Goal: Task Accomplishment & Management: Use online tool/utility

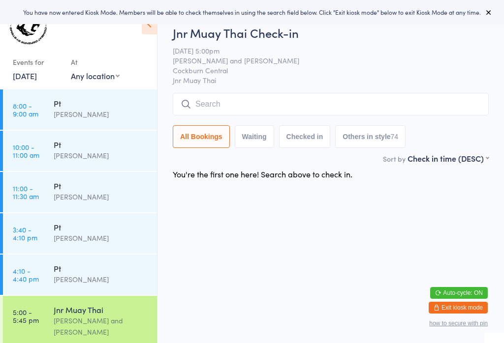
click at [353, 98] on input "search" at bounding box center [331, 104] width 316 height 23
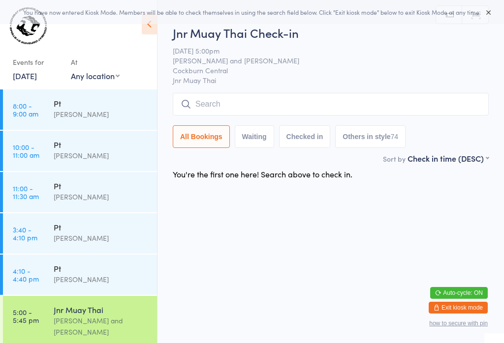
scroll to position [94, 0]
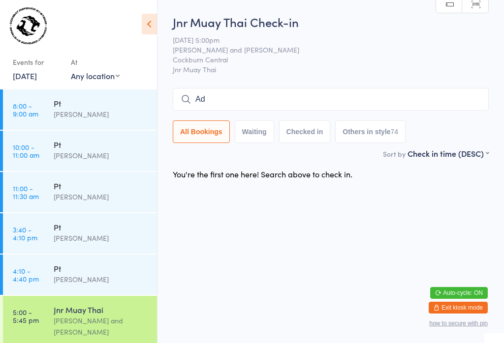
type input "A"
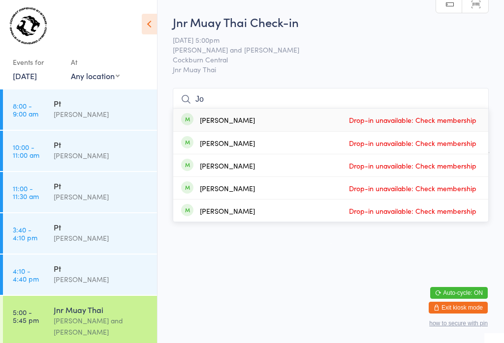
type input "J"
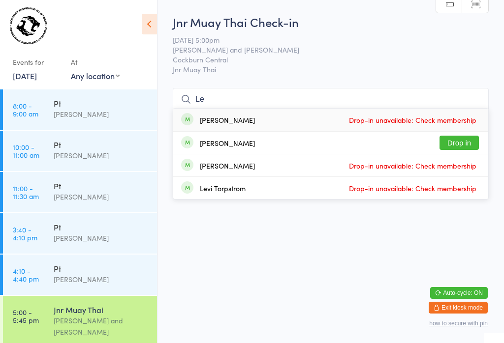
type input "L"
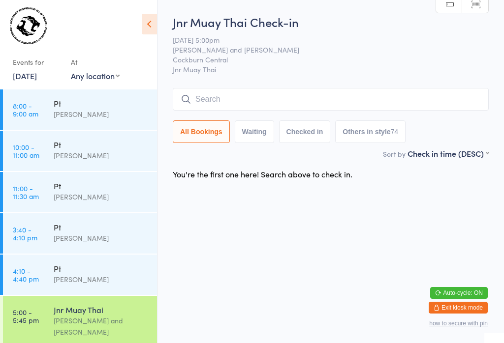
scroll to position [0, 0]
click at [419, 91] on input "search" at bounding box center [331, 99] width 316 height 23
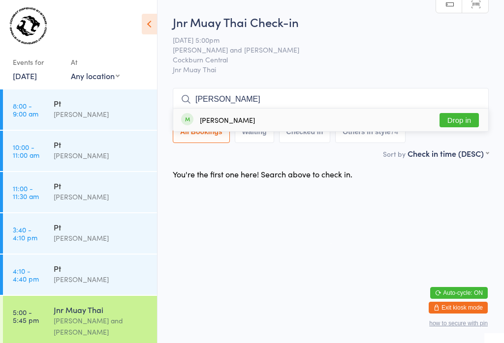
type input "[PERSON_NAME]"
click at [467, 113] on button "Drop in" at bounding box center [458, 120] width 39 height 14
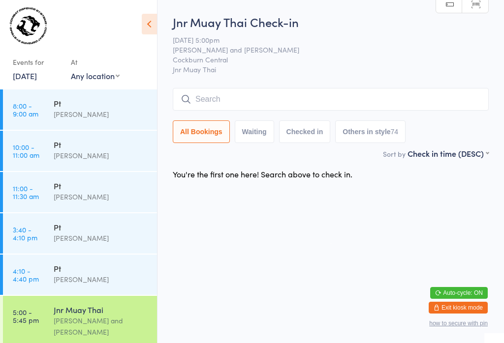
scroll to position [0, 0]
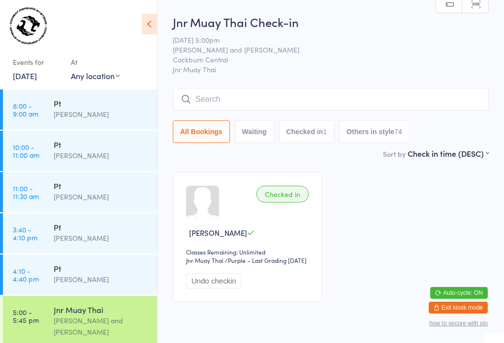
click at [201, 104] on input "search" at bounding box center [331, 99] width 316 height 23
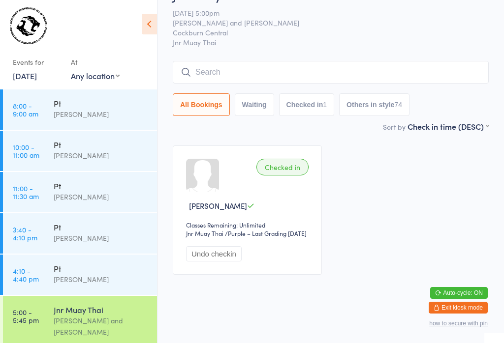
scroll to position [89, 0]
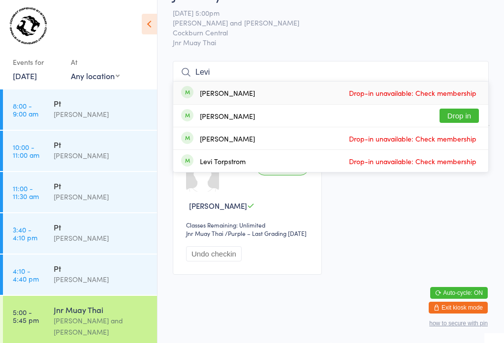
type input "Levi"
click at [468, 109] on button "Drop in" at bounding box center [458, 116] width 39 height 14
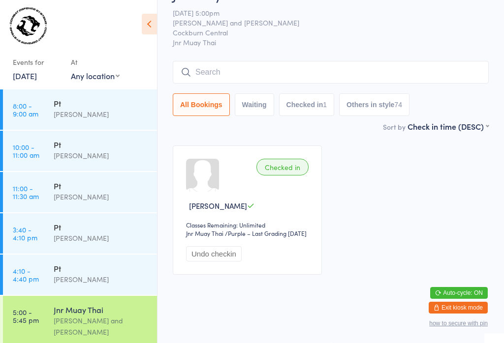
scroll to position [46, 0]
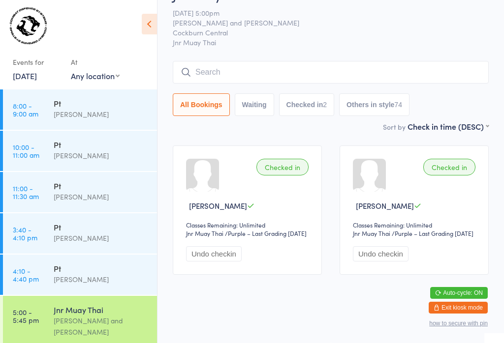
click at [326, 61] on input "search" at bounding box center [331, 72] width 316 height 23
type input "[PERSON_NAME]"
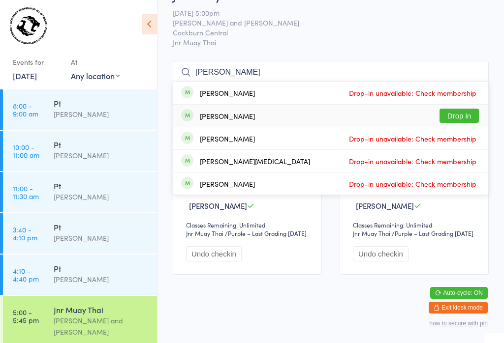
click at [467, 109] on button "Drop in" at bounding box center [458, 116] width 39 height 14
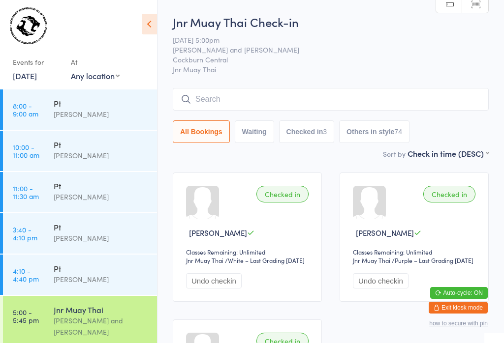
scroll to position [0, 0]
click at [263, 96] on input "search" at bounding box center [331, 99] width 316 height 23
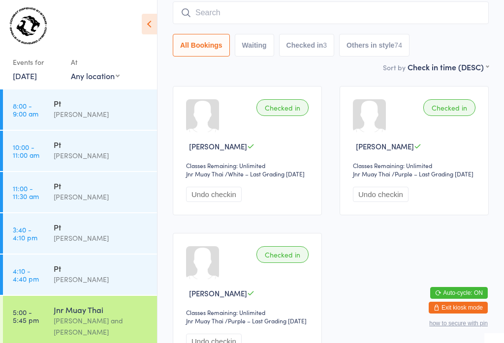
scroll to position [89, 0]
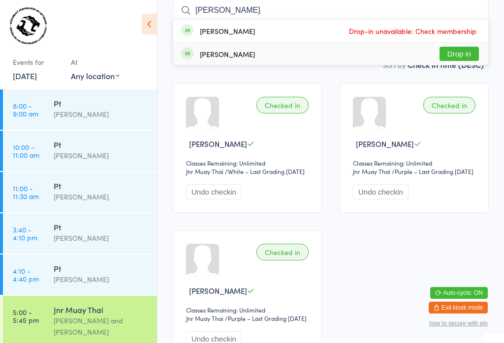
type input "[PERSON_NAME]"
click at [460, 45] on div "[PERSON_NAME] Drop in" at bounding box center [330, 54] width 315 height 22
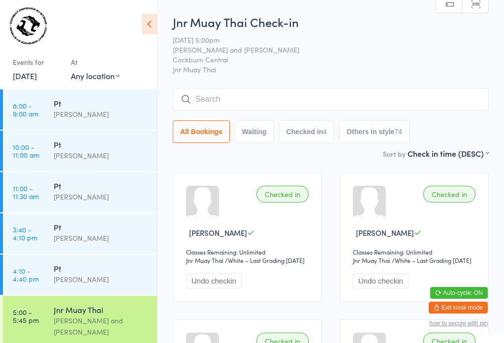
scroll to position [0, 0]
click at [285, 97] on input "search" at bounding box center [331, 99] width 316 height 23
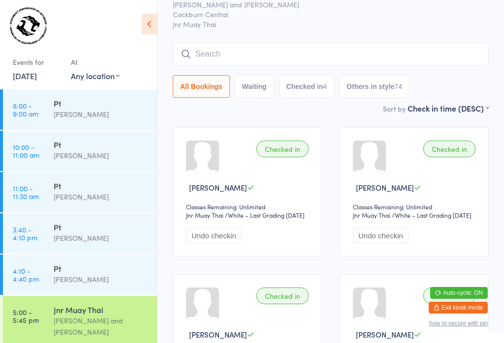
scroll to position [89, 0]
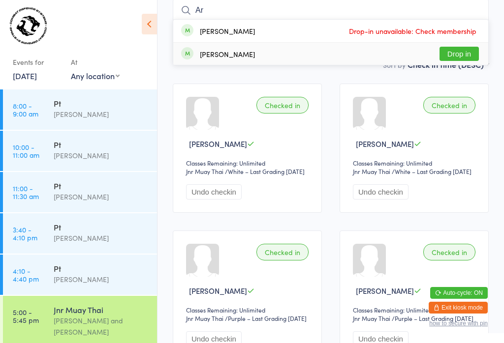
type input "Ar"
click at [468, 52] on button "Drop in" at bounding box center [458, 54] width 39 height 14
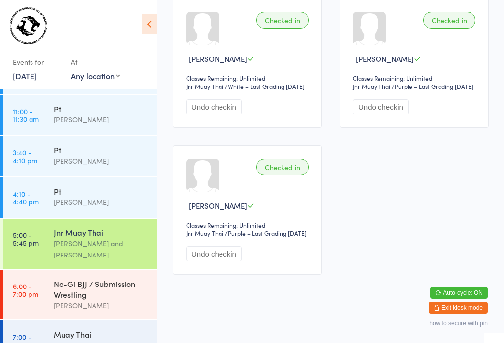
scroll to position [84, 0]
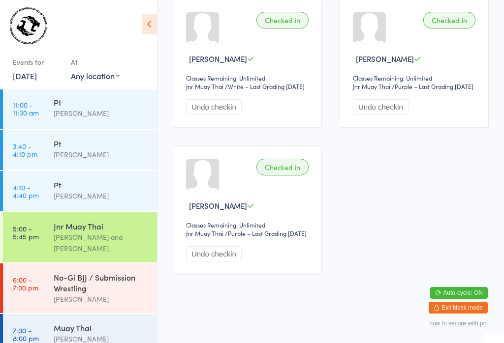
click at [93, 338] on div "[PERSON_NAME]" at bounding box center [101, 339] width 95 height 11
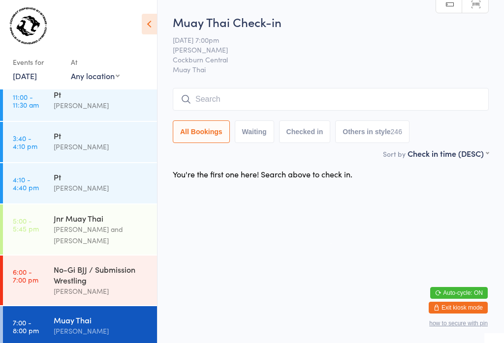
click at [119, 235] on div "[PERSON_NAME] and [PERSON_NAME]" at bounding box center [101, 235] width 95 height 23
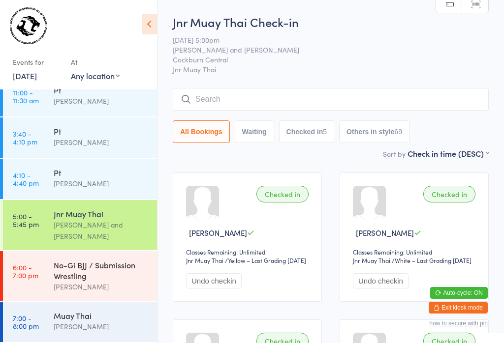
click at [115, 210] on div "Jnr Muay Thai" at bounding box center [101, 214] width 95 height 11
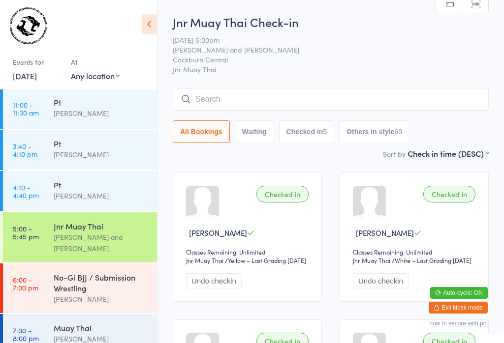
click at [322, 96] on input "search" at bounding box center [331, 99] width 316 height 23
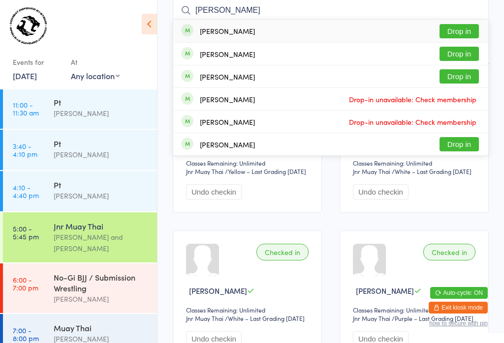
type input "[PERSON_NAME]"
click at [465, 31] on button "Drop in" at bounding box center [458, 31] width 39 height 14
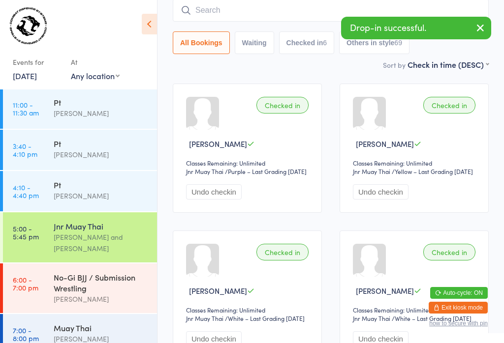
click at [257, 15] on input "search" at bounding box center [331, 10] width 316 height 23
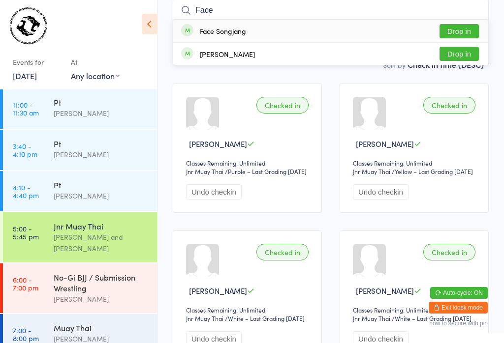
type input "Face"
click at [468, 24] on button "Drop in" at bounding box center [458, 31] width 39 height 14
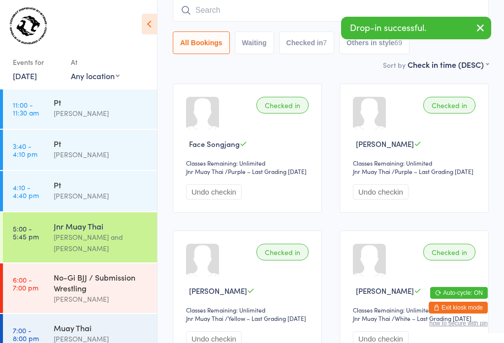
click at [269, 1] on input "search" at bounding box center [331, 10] width 316 height 23
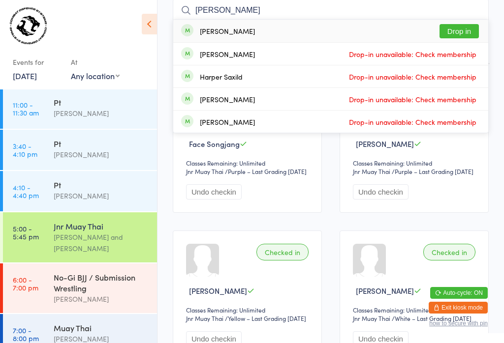
type input "[PERSON_NAME]"
click at [458, 30] on button "Drop in" at bounding box center [458, 31] width 39 height 14
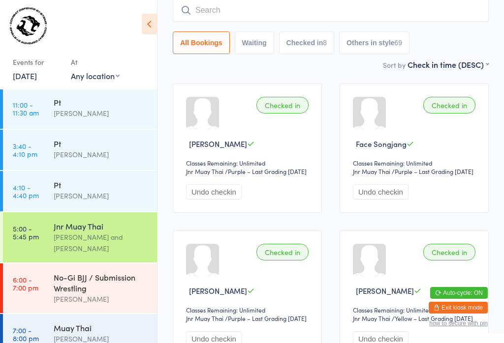
click at [242, 21] on input "search" at bounding box center [331, 10] width 316 height 23
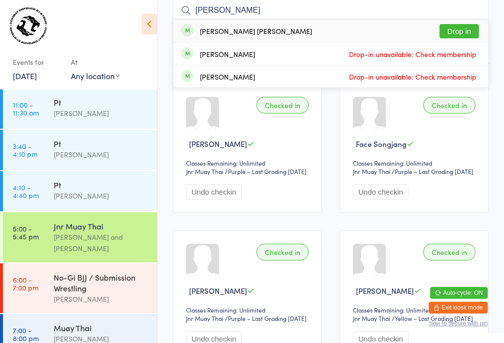
type input "[PERSON_NAME]"
click at [464, 38] on button "Drop in" at bounding box center [458, 31] width 39 height 14
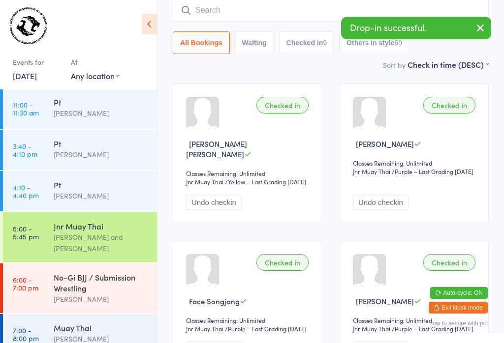
click at [198, 9] on input "search" at bounding box center [331, 10] width 316 height 23
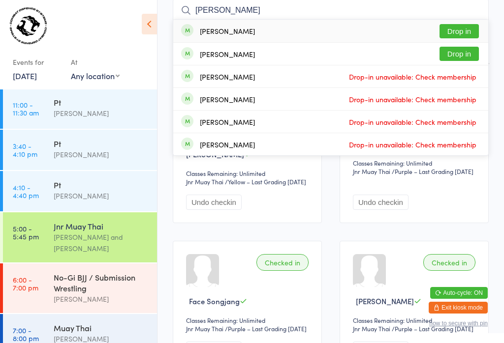
type input "[PERSON_NAME]"
click at [452, 25] on button "Drop in" at bounding box center [458, 31] width 39 height 14
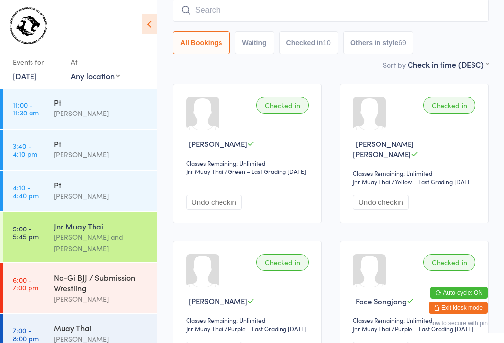
click at [362, 11] on input "search" at bounding box center [331, 10] width 316 height 23
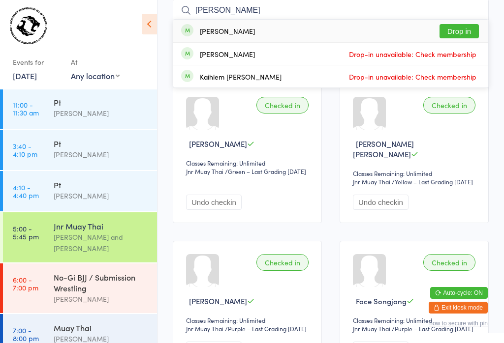
type input "[PERSON_NAME]"
click at [465, 27] on button "Drop in" at bounding box center [458, 31] width 39 height 14
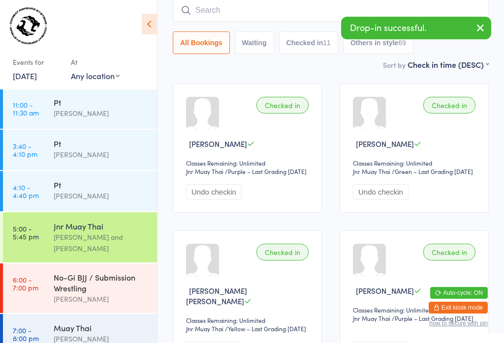
click at [254, 10] on input "search" at bounding box center [331, 10] width 316 height 23
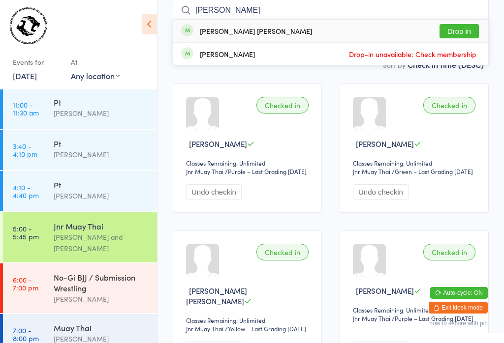
type input "[PERSON_NAME]"
click at [470, 31] on button "Drop in" at bounding box center [458, 31] width 39 height 14
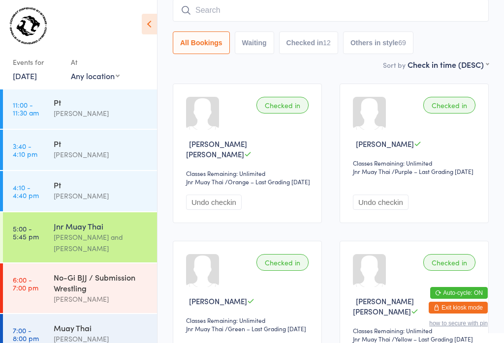
click at [236, 8] on input "search" at bounding box center [331, 10] width 316 height 23
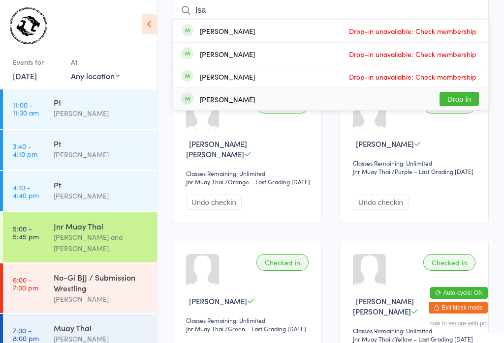
type input "Isa"
click at [459, 103] on button "Drop in" at bounding box center [458, 99] width 39 height 14
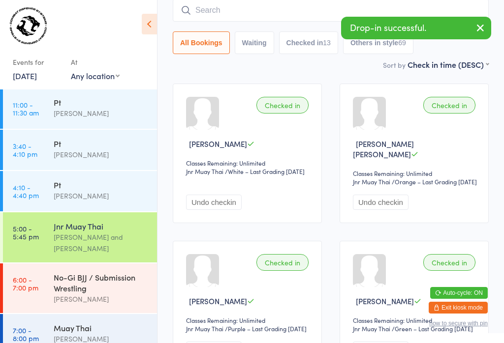
click at [257, 6] on input "search" at bounding box center [331, 10] width 316 height 23
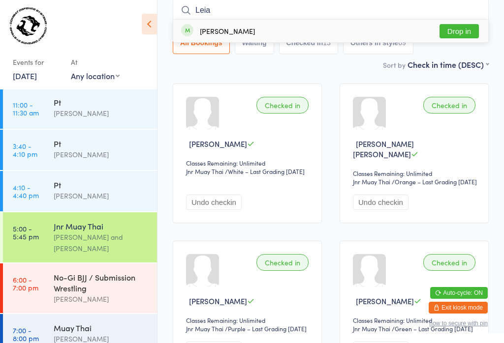
type input "Leia"
click at [466, 36] on button "Drop in" at bounding box center [458, 31] width 39 height 14
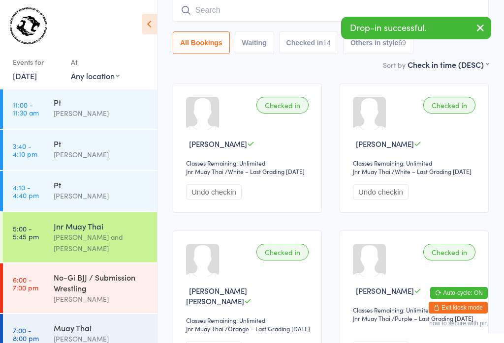
click at [260, 4] on input "search" at bounding box center [331, 10] width 316 height 23
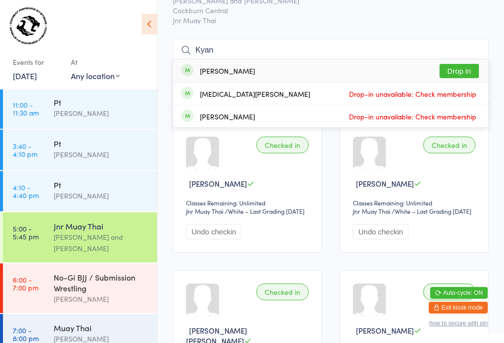
scroll to position [49, 0]
type input "Kyan"
click at [393, 73] on div "[PERSON_NAME] Drop in" at bounding box center [330, 71] width 315 height 23
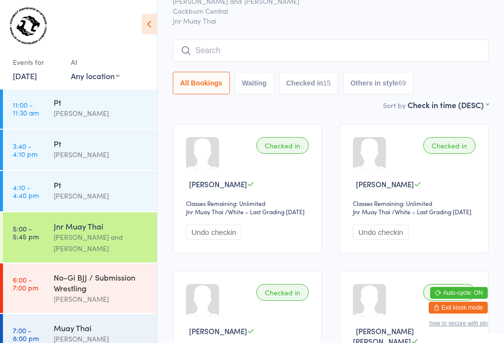
click at [337, 42] on input "search" at bounding box center [331, 50] width 316 height 23
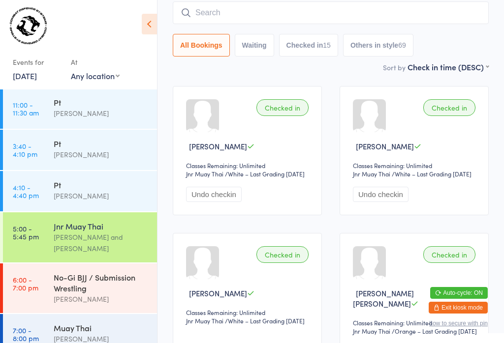
scroll to position [89, 0]
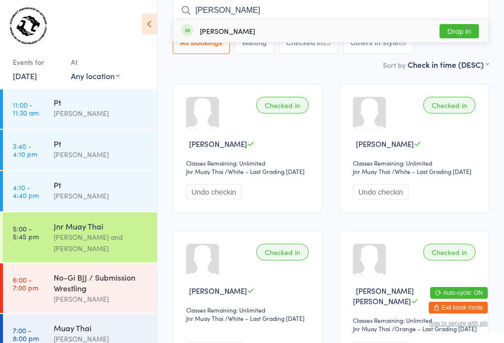
type input "[PERSON_NAME]"
click at [460, 34] on button "Drop in" at bounding box center [458, 31] width 39 height 14
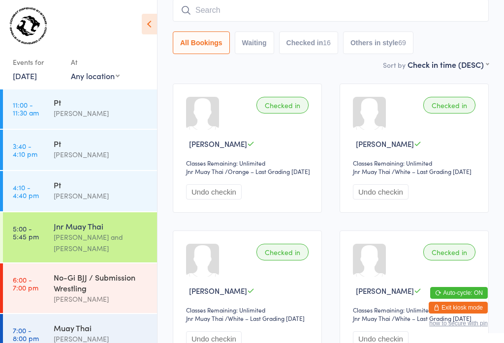
click at [352, 21] on input "search" at bounding box center [331, 10] width 316 height 23
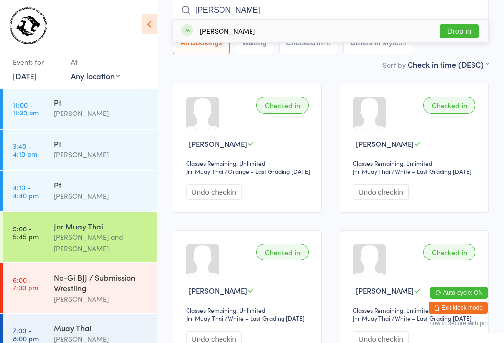
type input "[PERSON_NAME]"
click at [459, 38] on button "Drop in" at bounding box center [458, 31] width 39 height 14
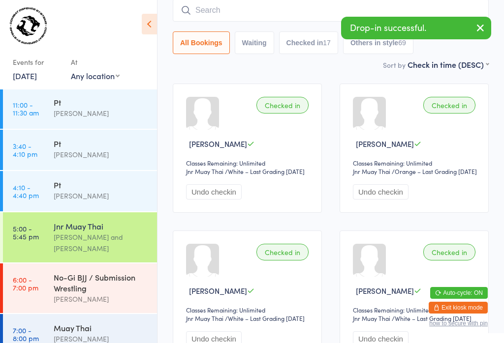
click at [279, 11] on input "search" at bounding box center [331, 10] width 316 height 23
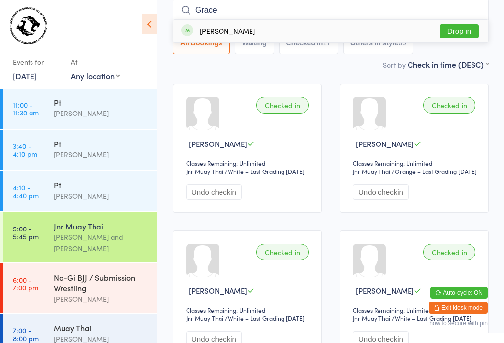
type input "Grace"
click at [472, 25] on button "Drop in" at bounding box center [458, 31] width 39 height 14
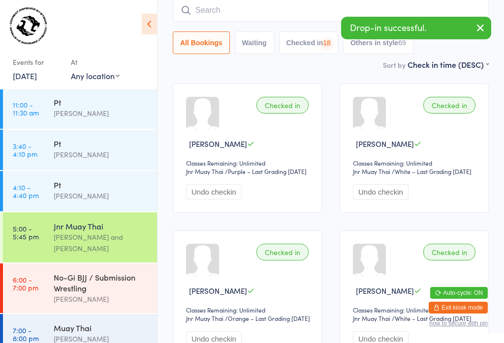
click at [391, 11] on input "search" at bounding box center [331, 10] width 316 height 23
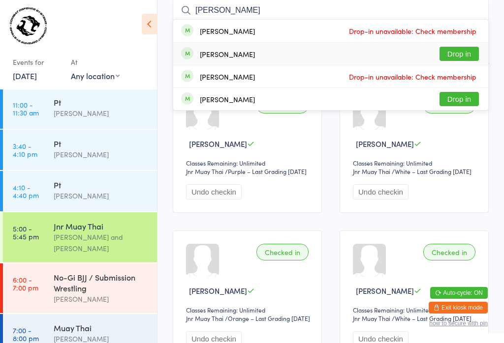
type input "[PERSON_NAME]"
click at [465, 56] on button "Drop in" at bounding box center [458, 54] width 39 height 14
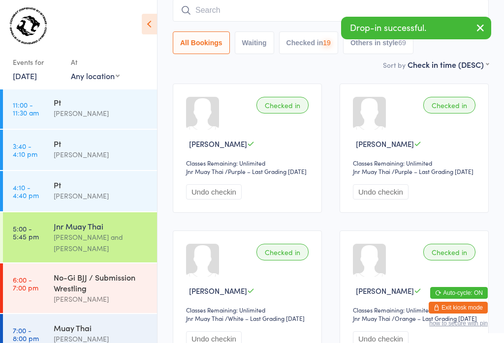
click at [486, 26] on button "button" at bounding box center [480, 28] width 22 height 23
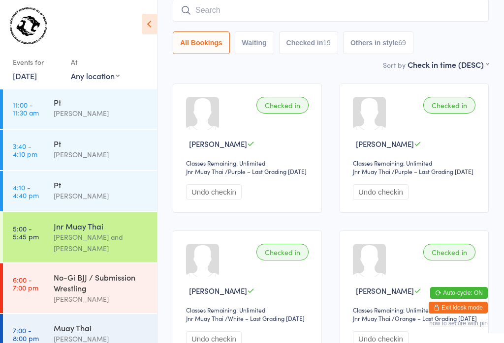
click at [276, 21] on input "search" at bounding box center [331, 10] width 316 height 23
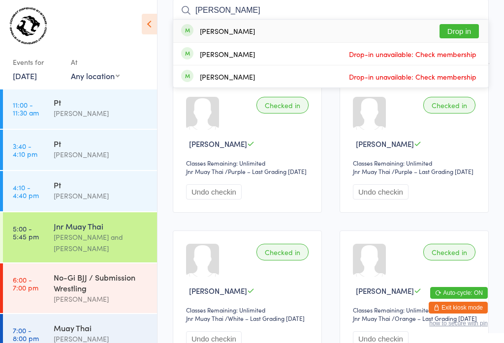
type input "[PERSON_NAME]"
click at [463, 31] on button "Drop in" at bounding box center [458, 31] width 39 height 14
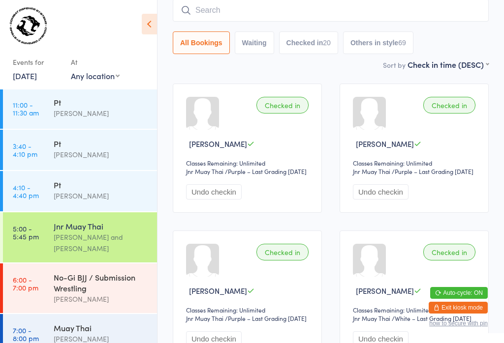
click at [386, 16] on input "search" at bounding box center [331, 10] width 316 height 23
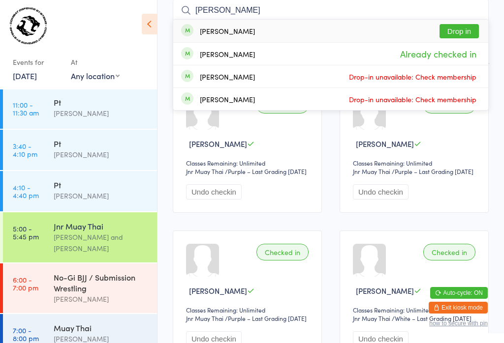
type input "[PERSON_NAME]"
click at [280, 26] on div "[PERSON_NAME] Drop in" at bounding box center [330, 31] width 315 height 23
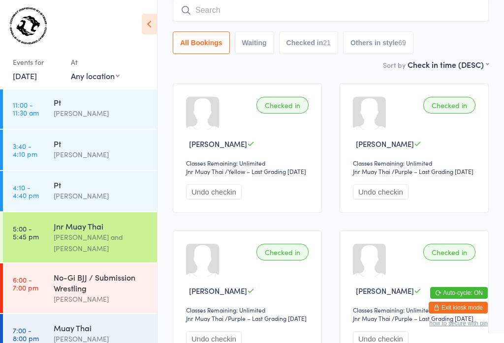
click at [204, 0] on input "search" at bounding box center [331, 10] width 316 height 23
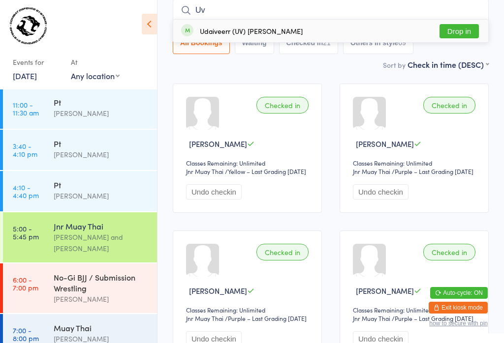
type input "Uv"
click at [232, 26] on div "Udaiveerr (UV) [PERSON_NAME] Drop in" at bounding box center [330, 31] width 315 height 23
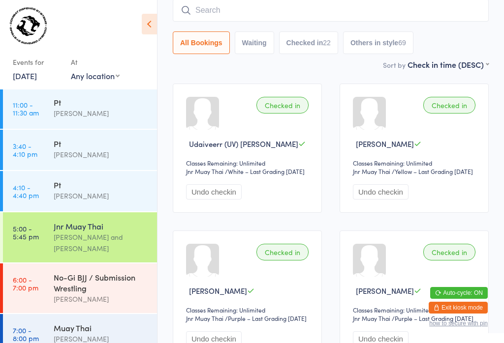
click at [261, 14] on input "search" at bounding box center [331, 10] width 316 height 23
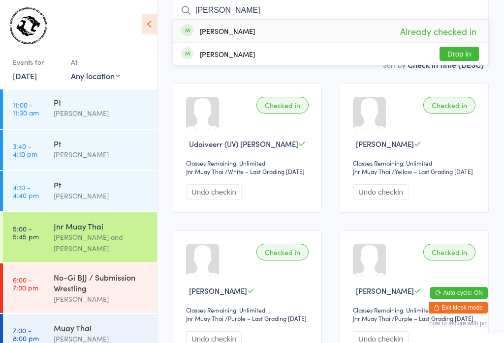
type input "[PERSON_NAME]"
click at [459, 53] on button "Drop in" at bounding box center [458, 54] width 39 height 14
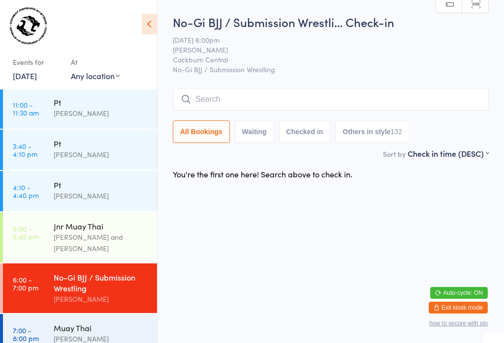
click at [353, 97] on input "search" at bounding box center [331, 99] width 316 height 23
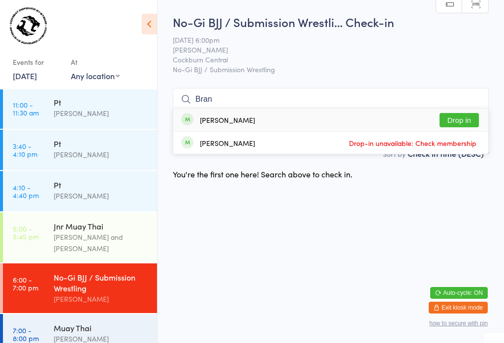
type input "Bran"
click at [460, 113] on button "Drop in" at bounding box center [458, 120] width 39 height 14
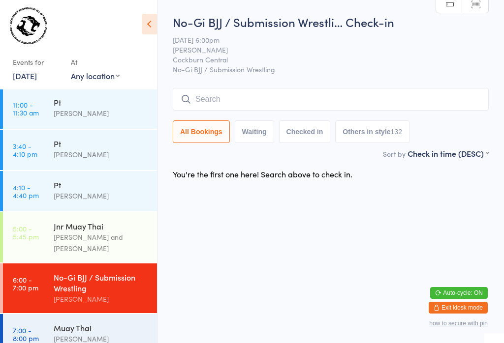
scroll to position [0, 0]
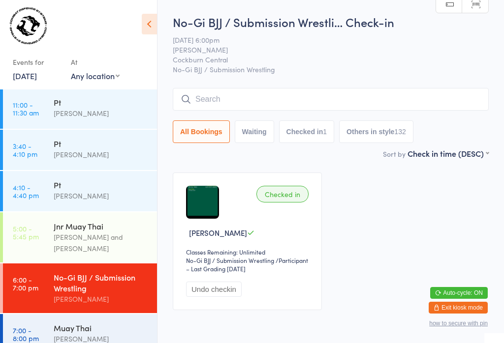
click at [319, 106] on input "search" at bounding box center [331, 99] width 316 height 23
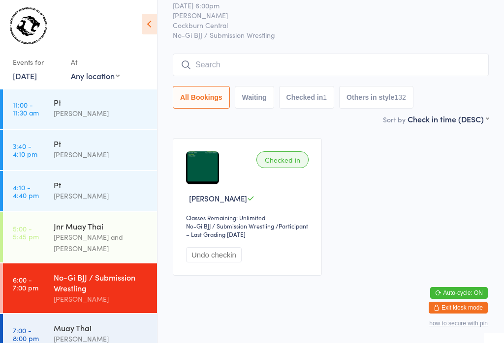
scroll to position [89, 0]
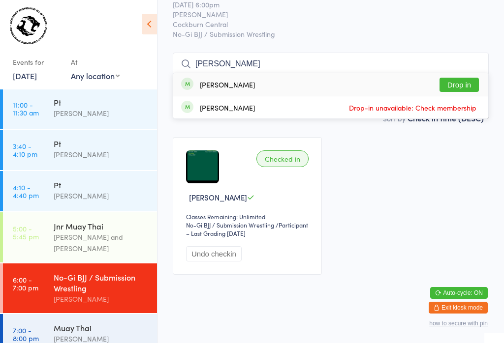
type input "[PERSON_NAME]"
click at [460, 78] on button "Drop in" at bounding box center [458, 85] width 39 height 14
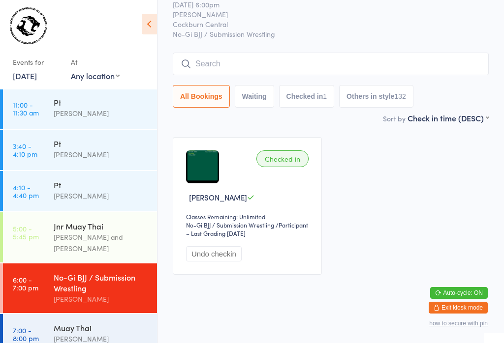
scroll to position [46, 0]
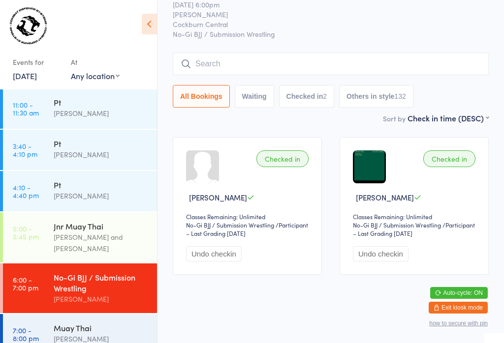
click at [302, 53] on input "search" at bounding box center [331, 64] width 316 height 23
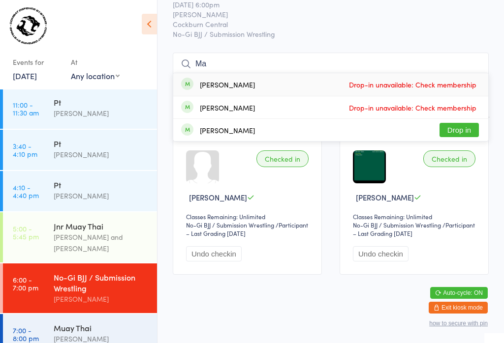
type input "M"
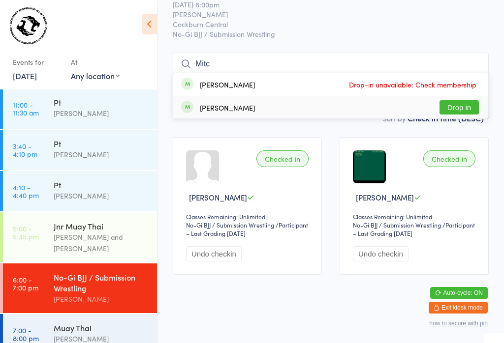
type input "Mitc"
click at [455, 100] on button "Drop in" at bounding box center [458, 107] width 39 height 14
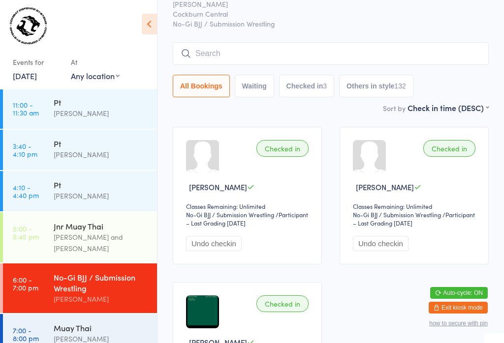
scroll to position [99, 0]
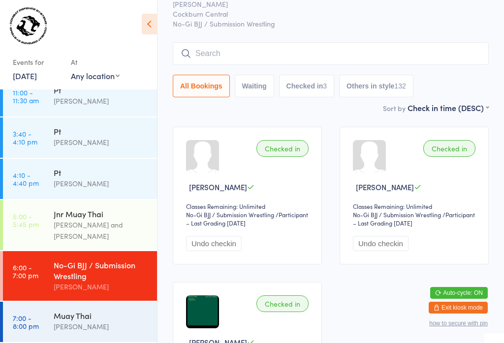
click at [102, 271] on div "No-Gi BJJ / Submission Wrestling" at bounding box center [101, 271] width 95 height 22
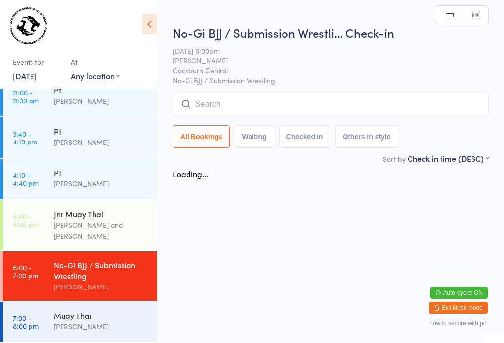
scroll to position [0, 0]
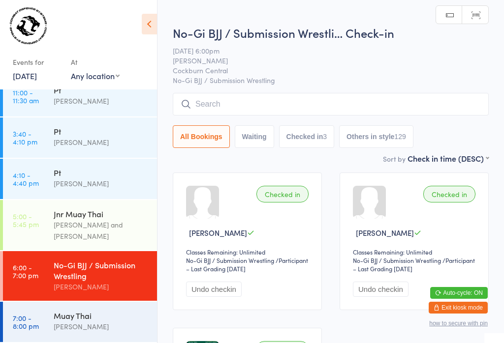
click at [231, 106] on input "search" at bounding box center [331, 104] width 316 height 23
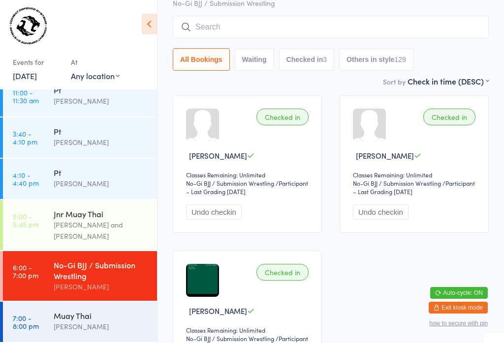
scroll to position [94, 0]
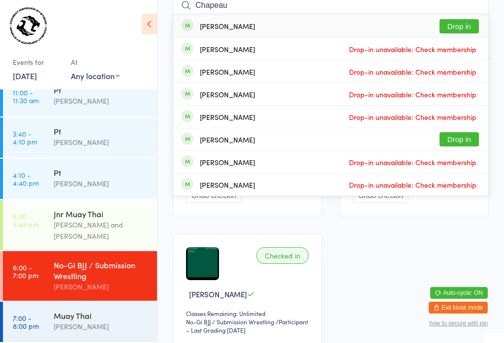
type input "Chapeau"
click at [462, 19] on button "Drop in" at bounding box center [458, 26] width 39 height 14
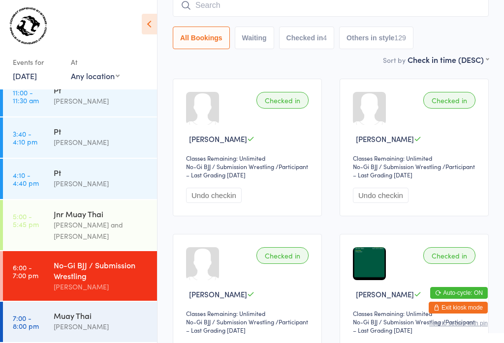
click at [332, 2] on input "search" at bounding box center [331, 5] width 316 height 23
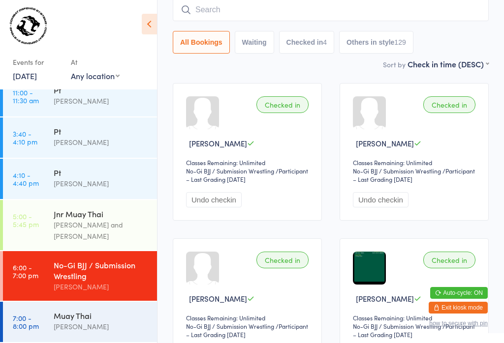
scroll to position [89, 0]
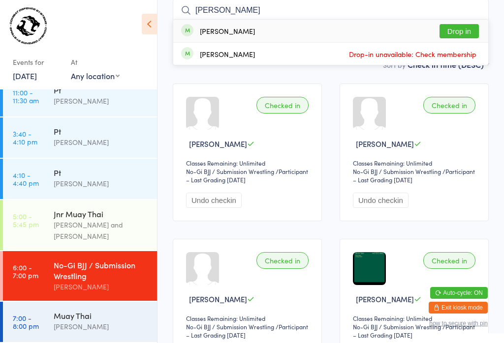
type input "[PERSON_NAME]"
click at [452, 32] on button "Drop in" at bounding box center [458, 31] width 39 height 14
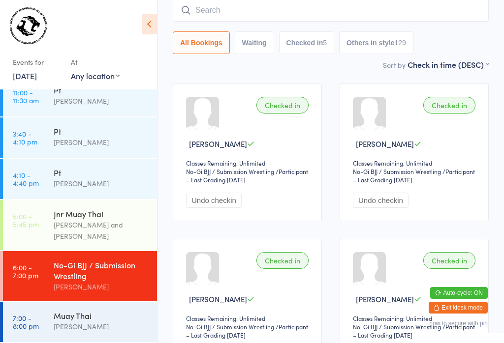
click at [288, 12] on input "search" at bounding box center [331, 10] width 316 height 23
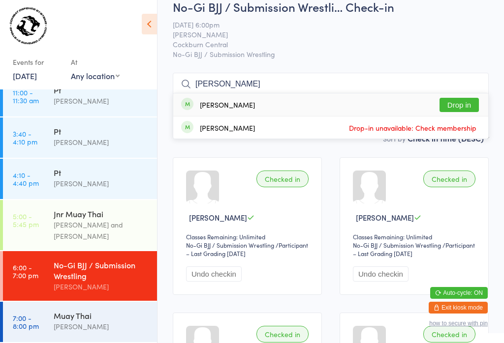
scroll to position [18, 0]
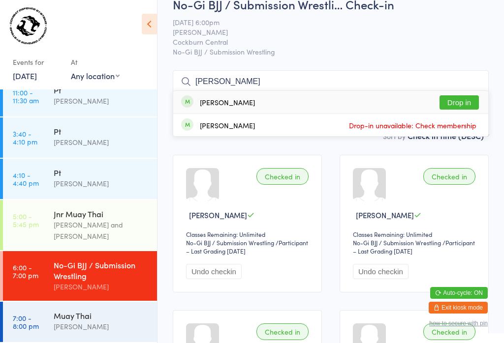
type input "[PERSON_NAME]"
click at [454, 96] on button "Drop in" at bounding box center [458, 102] width 39 height 14
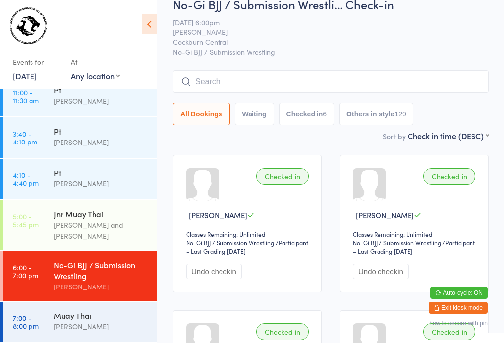
click at [379, 71] on input "search" at bounding box center [331, 81] width 316 height 23
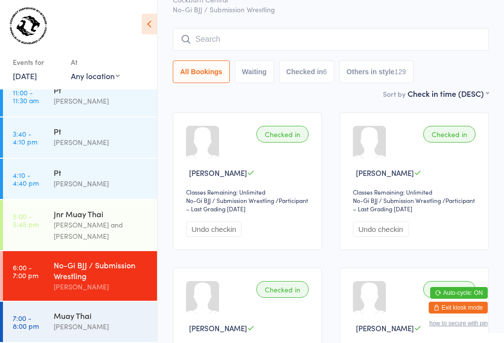
scroll to position [89, 0]
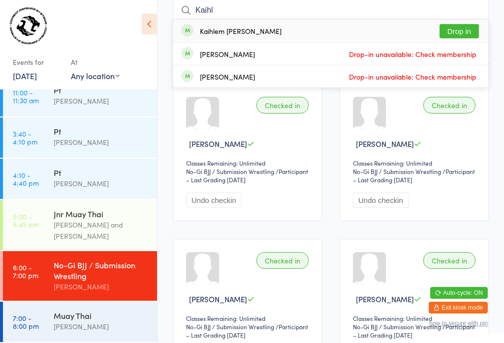
type input "Kaihl"
click at [443, 32] on button "Drop in" at bounding box center [458, 31] width 39 height 14
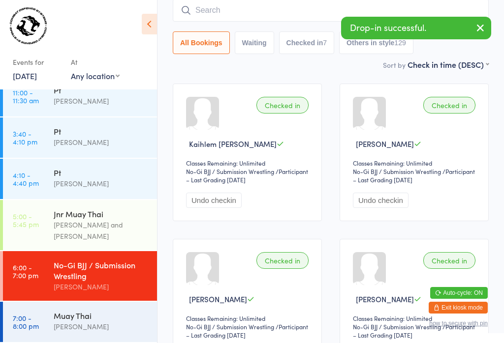
click at [289, 18] on input "search" at bounding box center [331, 10] width 316 height 23
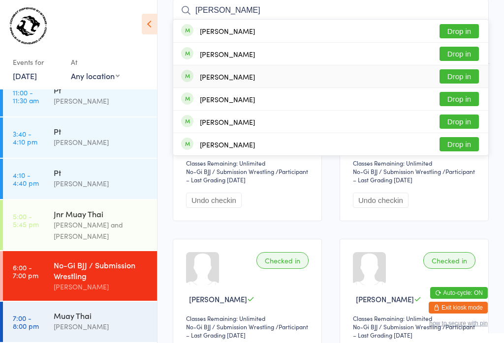
type input "[PERSON_NAME]"
click at [458, 81] on button "Drop in" at bounding box center [458, 76] width 39 height 14
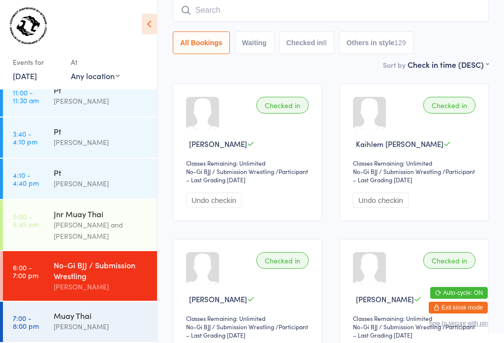
click at [348, 12] on input "search" at bounding box center [331, 10] width 316 height 23
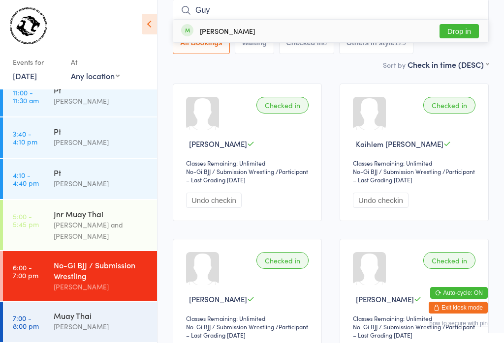
type input "Guy"
click at [467, 31] on button "Drop in" at bounding box center [458, 31] width 39 height 14
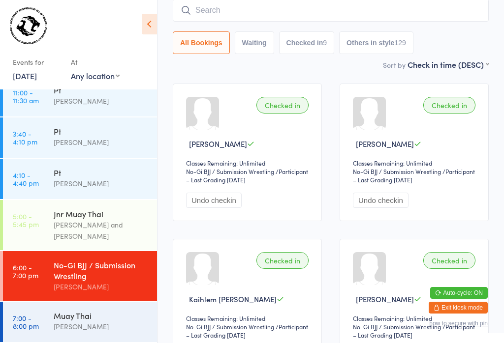
click at [264, 15] on input "search" at bounding box center [331, 10] width 316 height 23
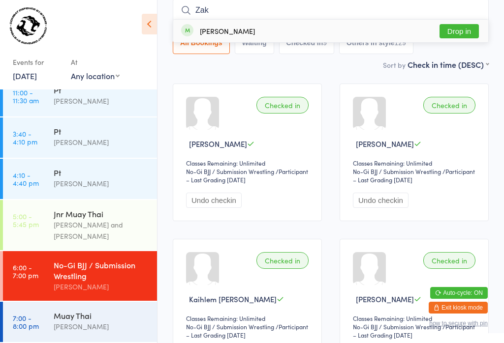
type input "Zak"
click at [462, 26] on button "Drop in" at bounding box center [458, 31] width 39 height 14
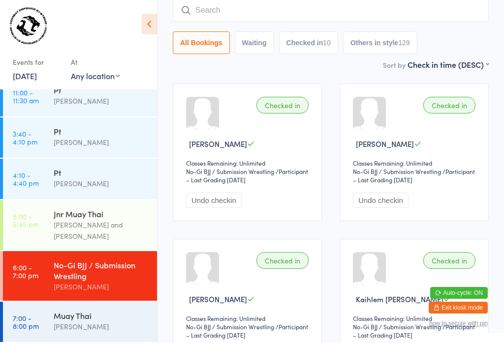
click at [210, 6] on input "search" at bounding box center [331, 10] width 316 height 23
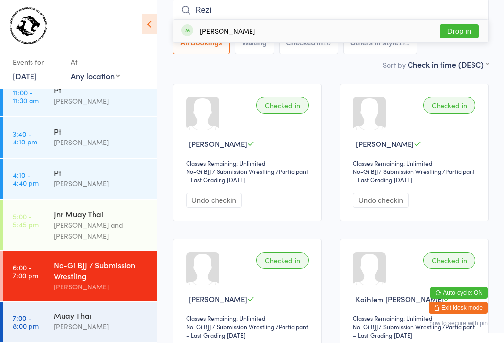
type input "Rezi"
click at [460, 28] on button "Drop in" at bounding box center [458, 31] width 39 height 14
